Goal: Transaction & Acquisition: Register for event/course

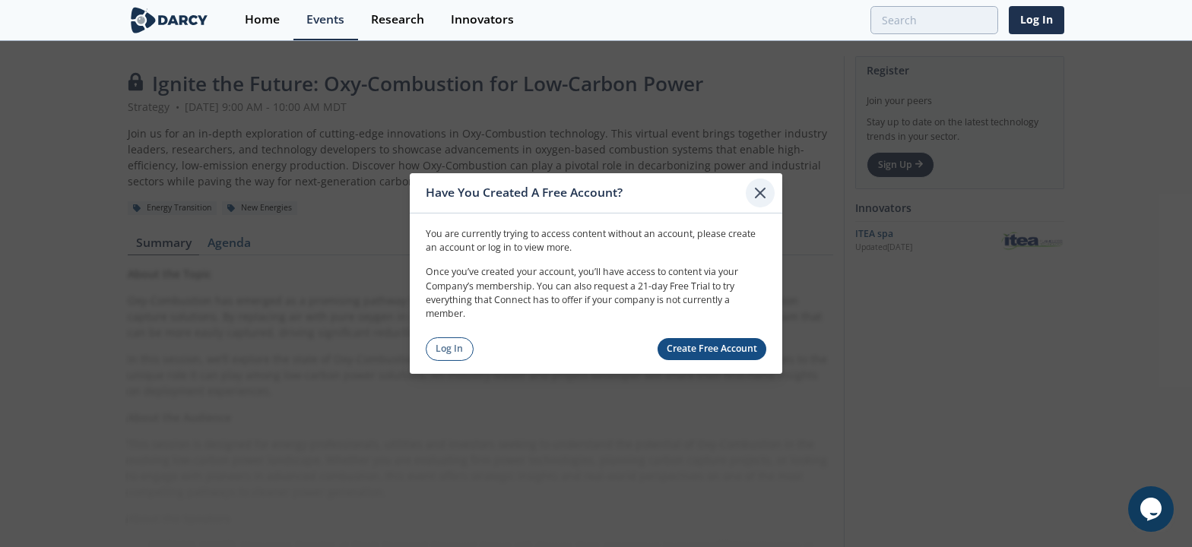
click at [762, 192] on icon at bounding box center [760, 193] width 18 height 18
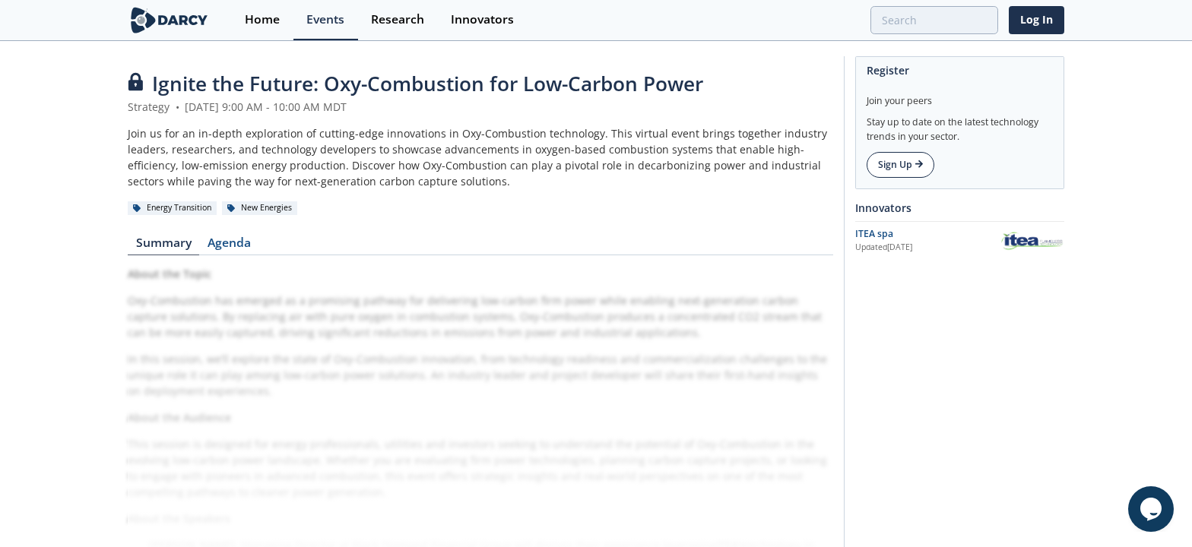
click at [883, 166] on link "Sign Up" at bounding box center [901, 165] width 68 height 26
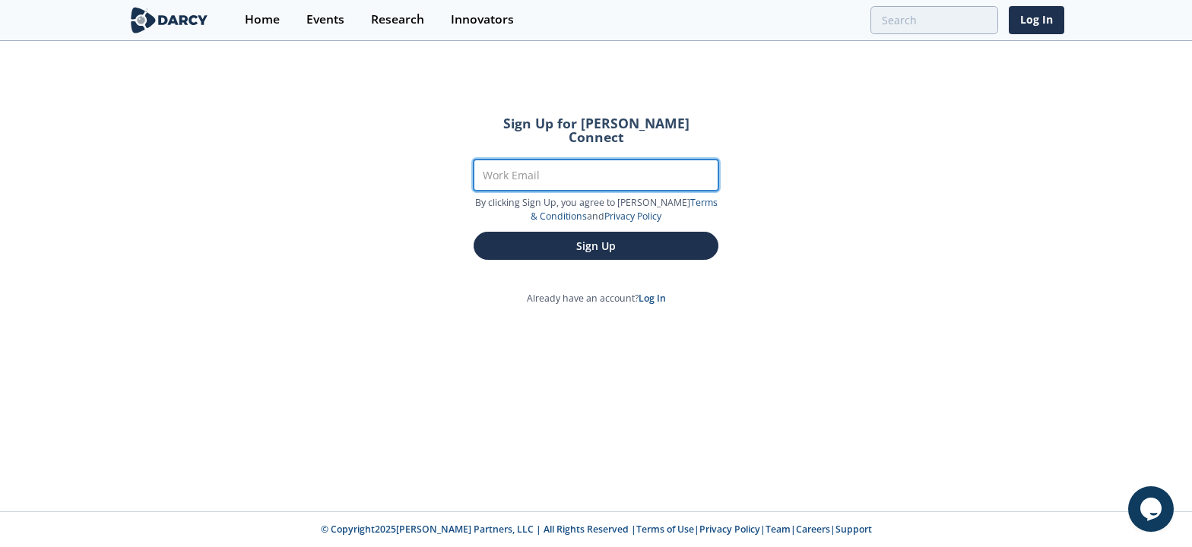
click at [583, 163] on input "Work Email" at bounding box center [596, 175] width 245 height 31
type input "william.myers@chevron.com"
click at [474, 232] on button "Sign Up" at bounding box center [596, 246] width 245 height 28
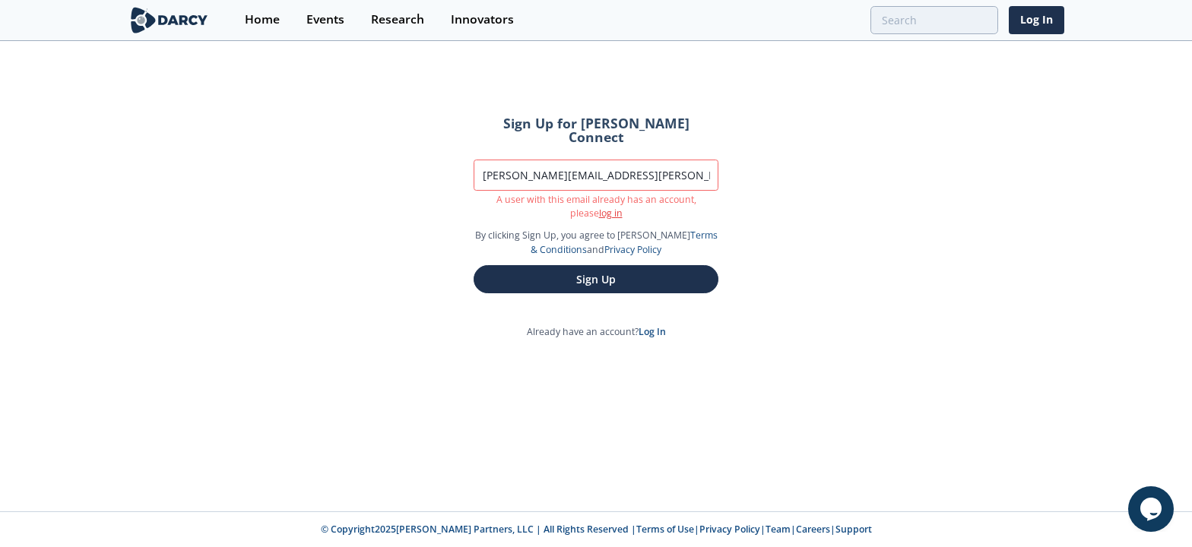
click at [600, 207] on link "log in" at bounding box center [611, 213] width 24 height 13
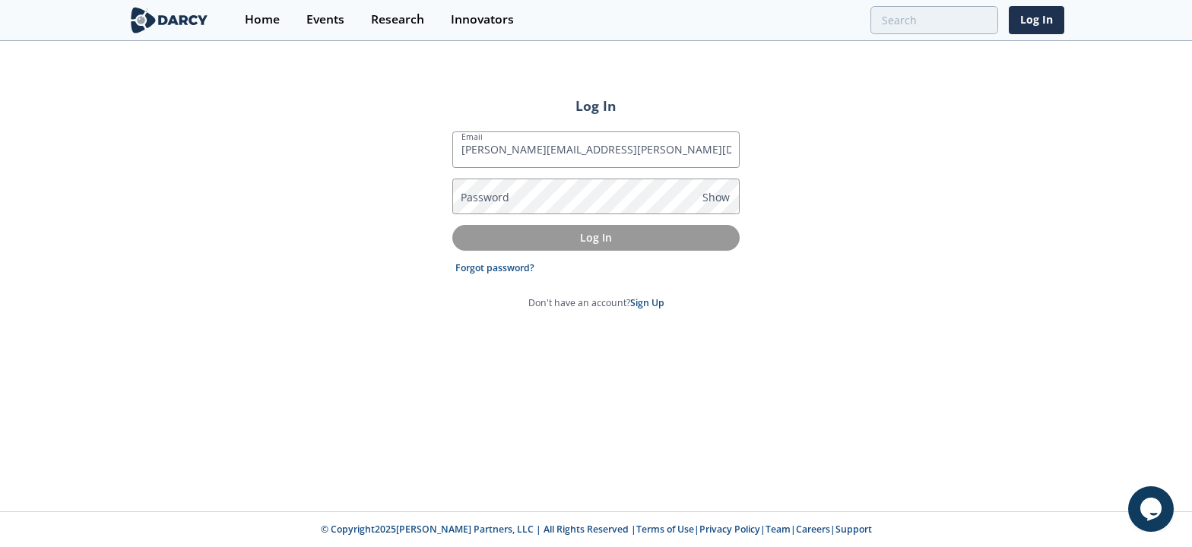
type input "william.myers@chevron.com"
click at [488, 266] on link "Forgot password?" at bounding box center [494, 268] width 79 height 14
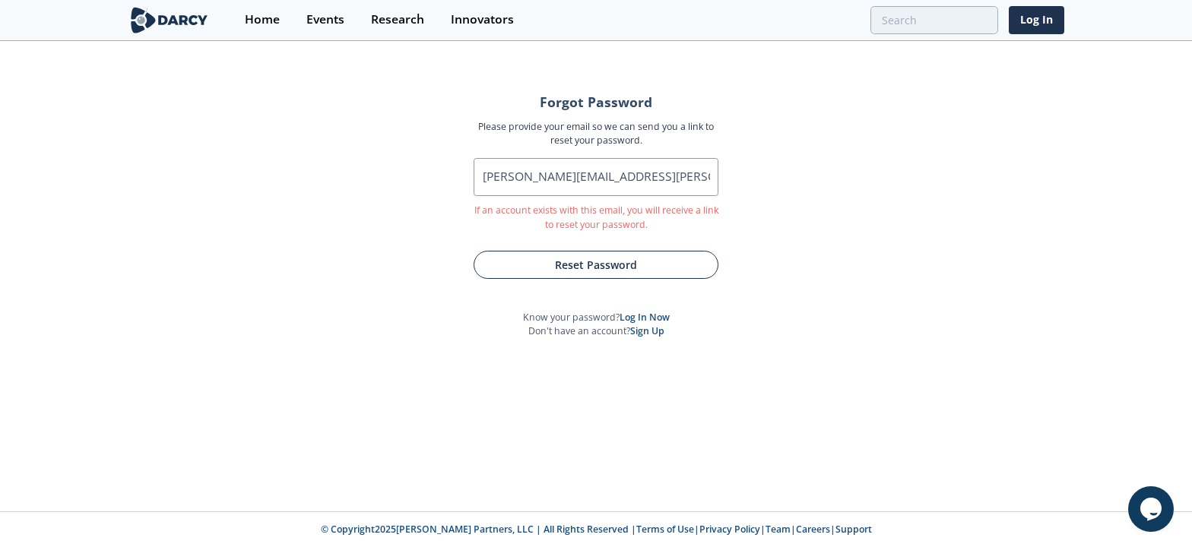
click at [579, 262] on button "Reset Password" at bounding box center [596, 265] width 245 height 28
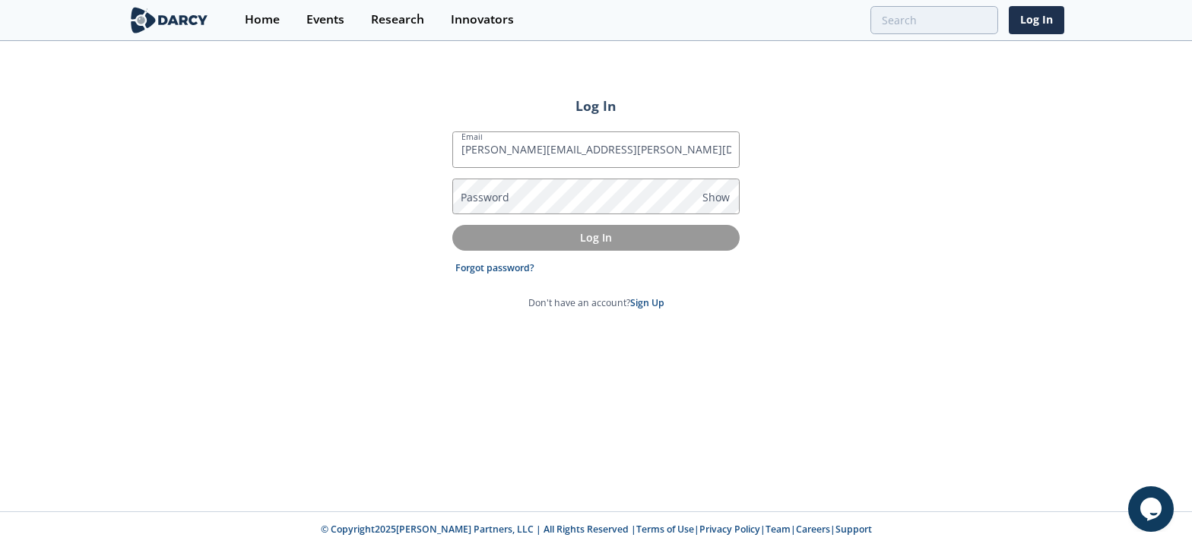
type input "william.myers@chevron.com"
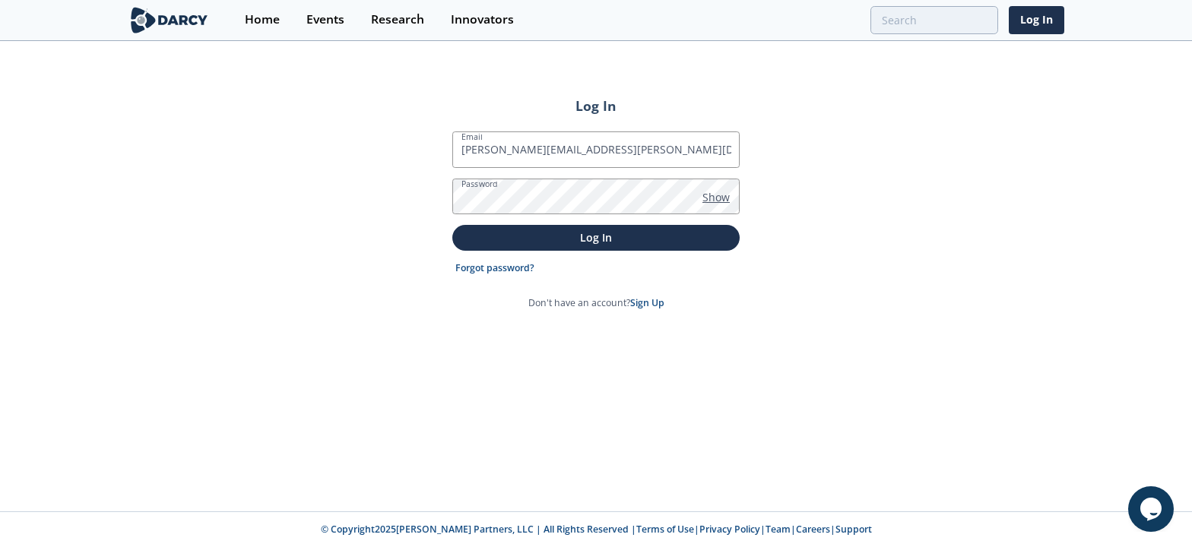
click at [721, 193] on span "Show" at bounding box center [715, 197] width 27 height 16
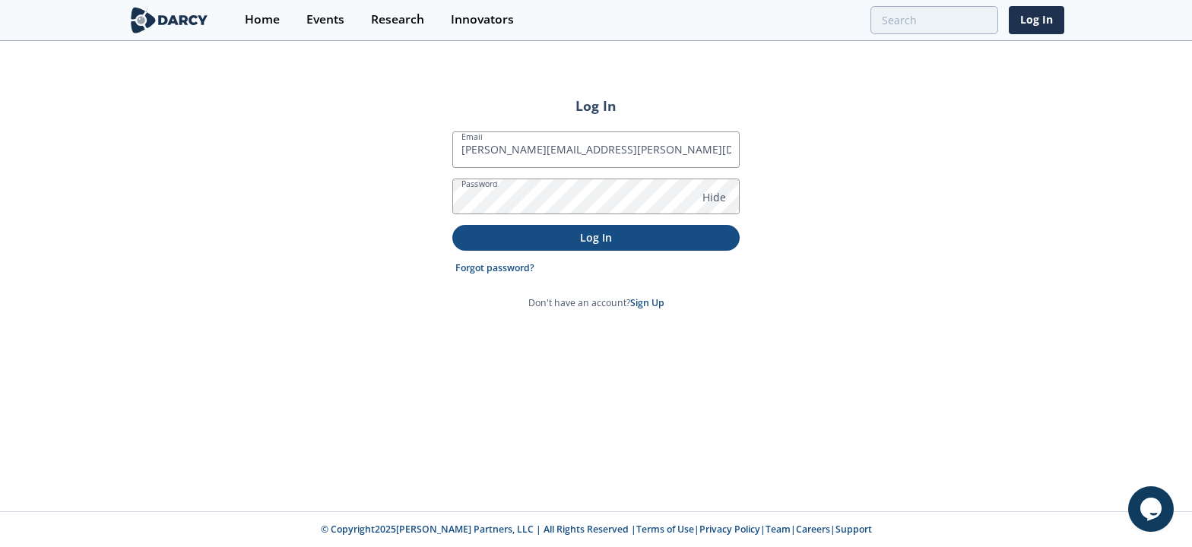
click at [568, 234] on p "Log In" at bounding box center [596, 238] width 266 height 16
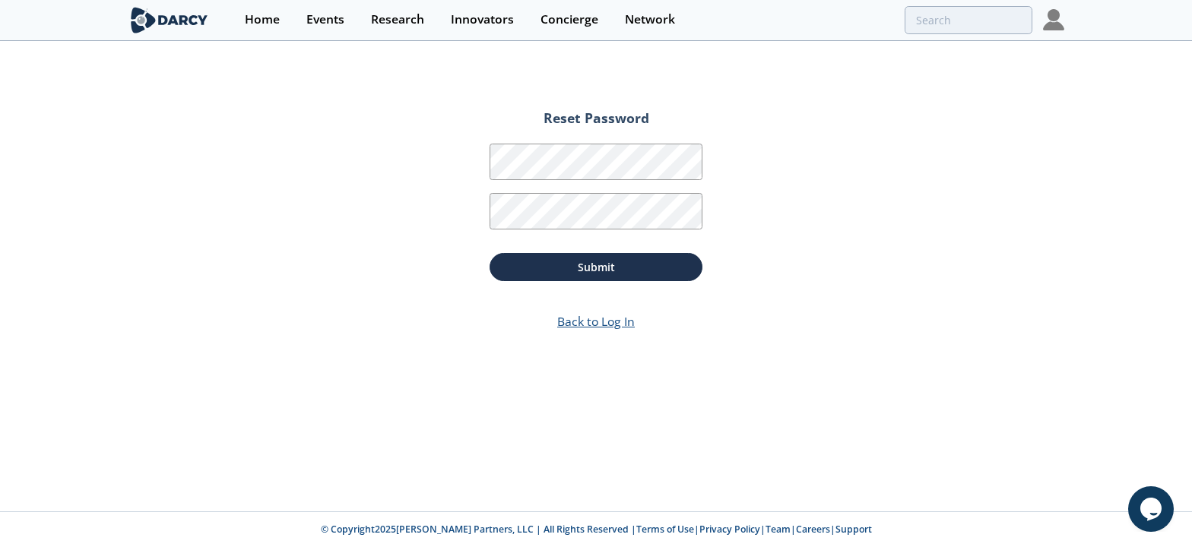
click at [604, 322] on link "Back to Log In" at bounding box center [596, 321] width 78 height 17
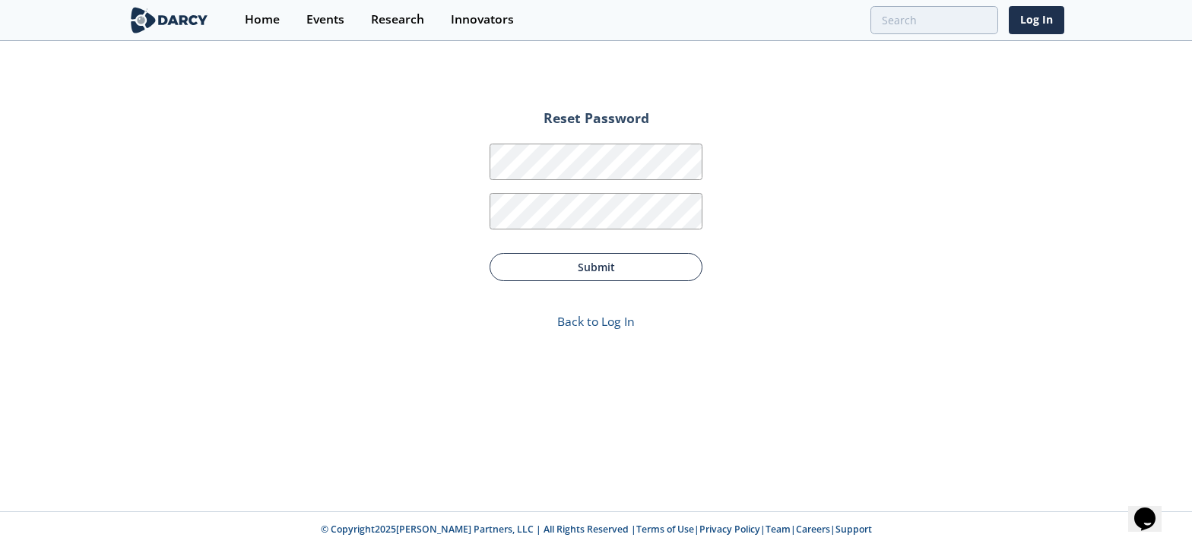
click at [617, 267] on button "Submit" at bounding box center [596, 267] width 213 height 28
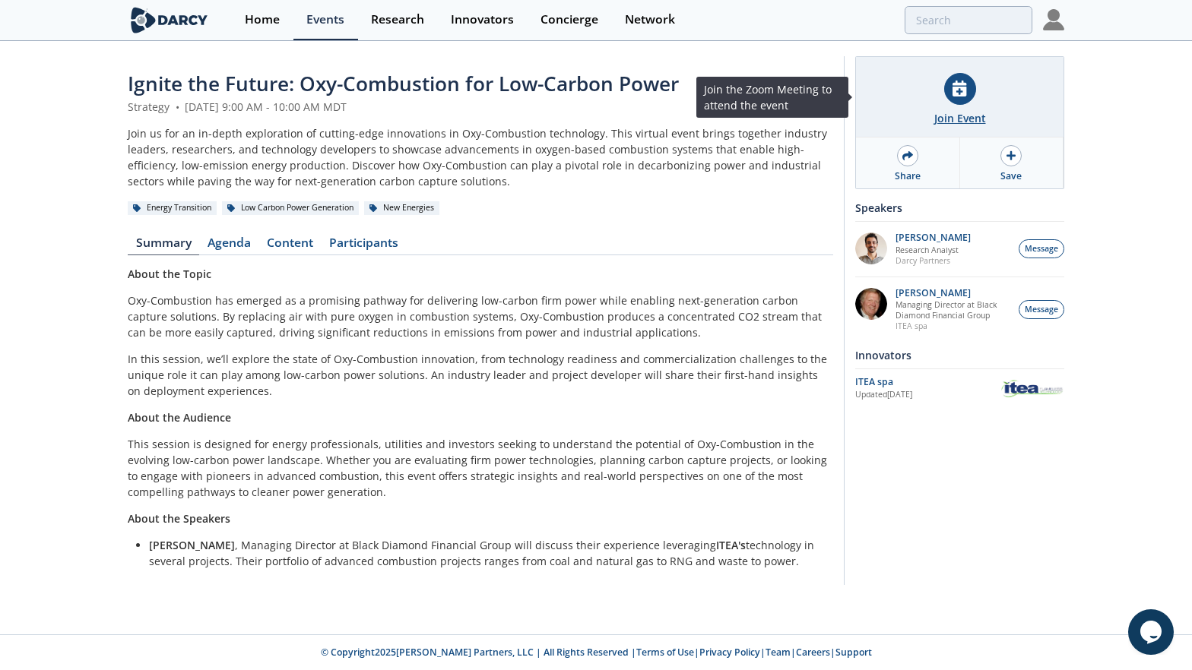
click at [957, 88] on icon at bounding box center [959, 89] width 14 height 16
